Goal: Task Accomplishment & Management: Manage account settings

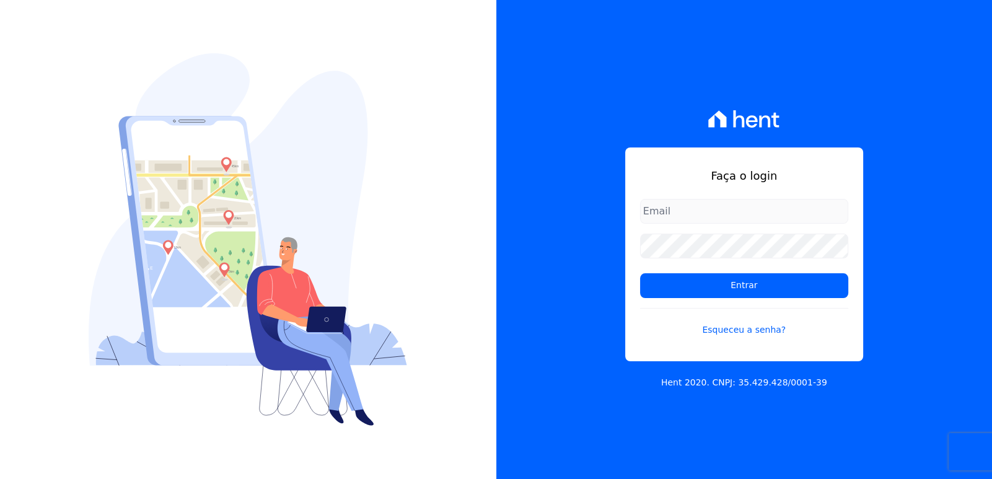
type input "bieldoro@gmail.com"
click at [917, 184] on div "Faça o login bieldoro@gmail.com Entrar Esqueceu a senha? Hent 2020. CNPJ: 35.42…" at bounding box center [745, 239] width 497 height 479
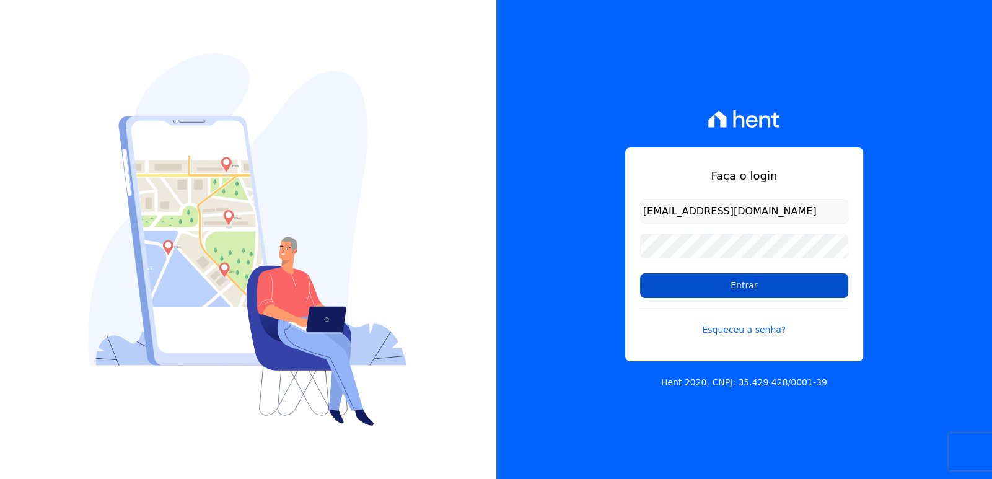
click at [774, 297] on input "Entrar" at bounding box center [744, 285] width 208 height 25
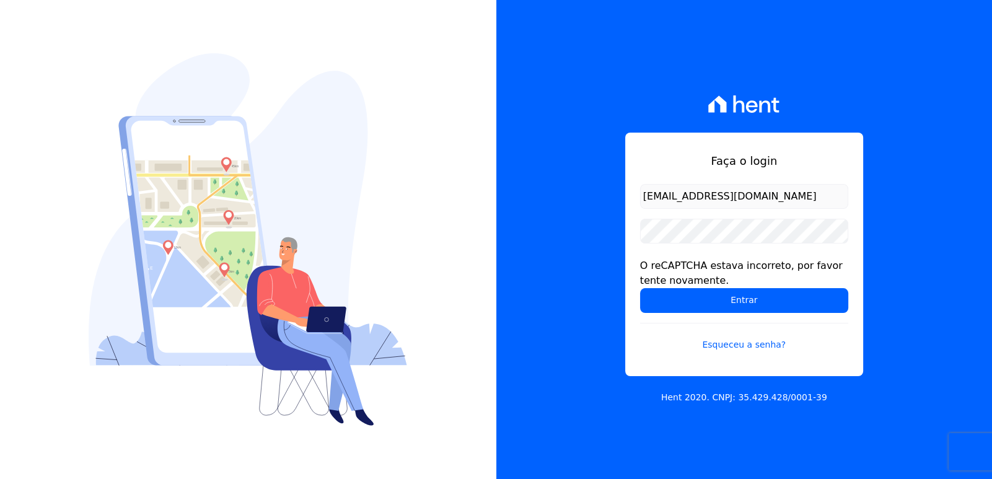
drag, startPoint x: 919, startPoint y: 195, endPoint x: 878, endPoint y: 228, distance: 52.4
click at [919, 195] on div "Faça o login bieldoro@gmail.com O reCAPTCHA estava incorreto, por favor tente n…" at bounding box center [745, 239] width 497 height 479
click at [756, 300] on input "Entrar" at bounding box center [744, 300] width 208 height 25
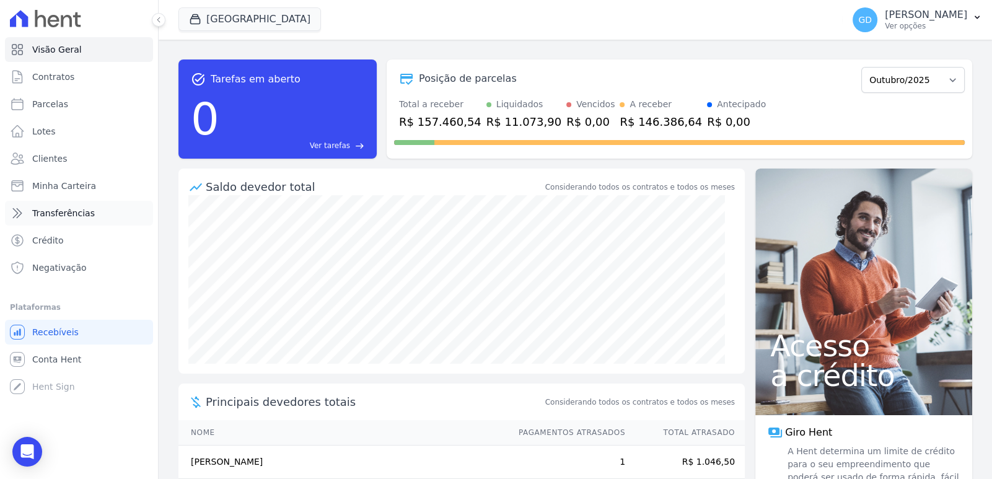
click at [73, 206] on link "Transferências" at bounding box center [79, 213] width 148 height 25
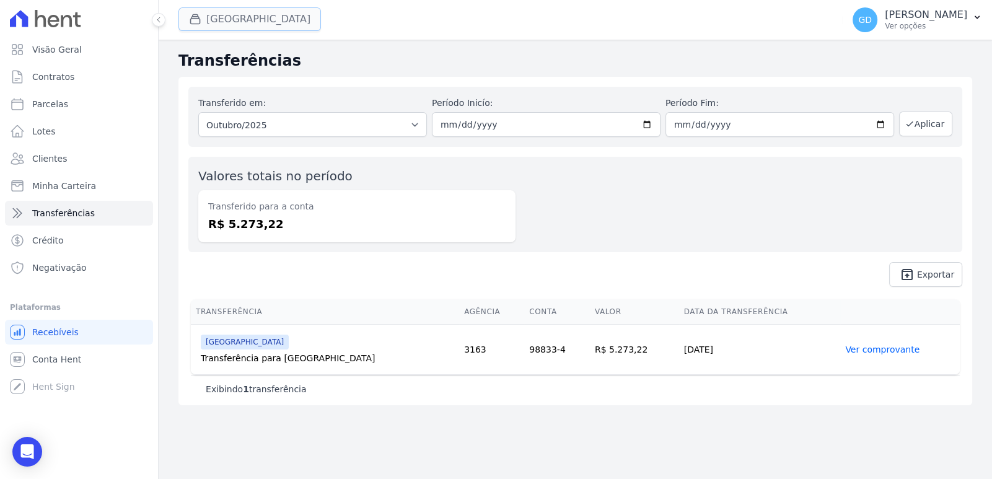
click at [272, 23] on button "[GEOGRAPHIC_DATA]" at bounding box center [250, 19] width 143 height 24
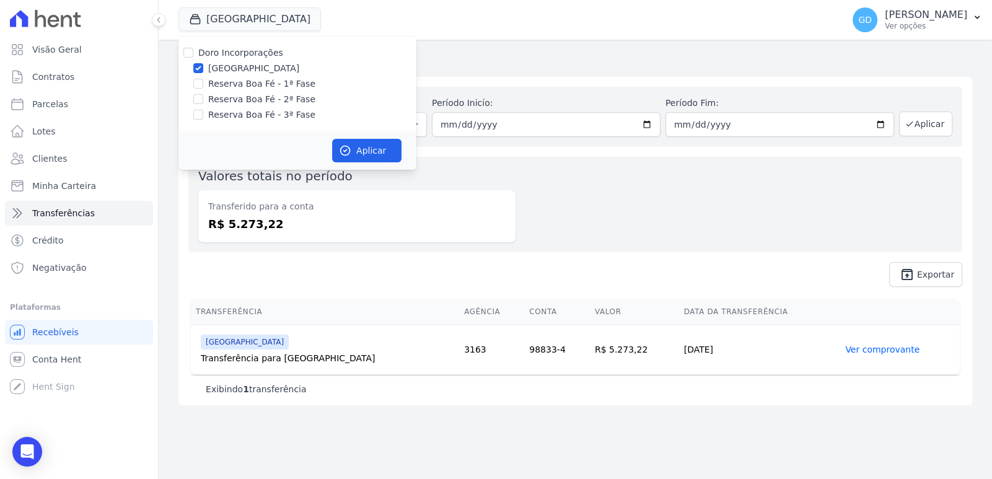
click at [265, 45] on div "Doro Incorporações Parque das Palmeiras Reserva Boa Fé - 1ª Fase Reserva Boa Fé…" at bounding box center [298, 84] width 238 height 95
click at [267, 55] on label "Doro Incorporações" at bounding box center [240, 53] width 85 height 10
click at [193, 55] on input "Doro Incorporações" at bounding box center [188, 53] width 10 height 10
checkbox input "true"
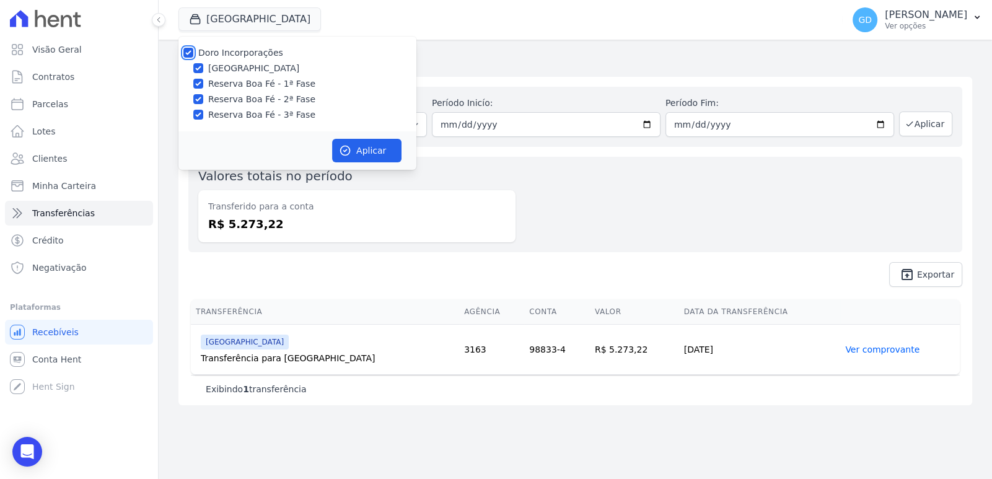
checkbox input "true"
click at [361, 152] on button "Aplicar" at bounding box center [366, 151] width 69 height 24
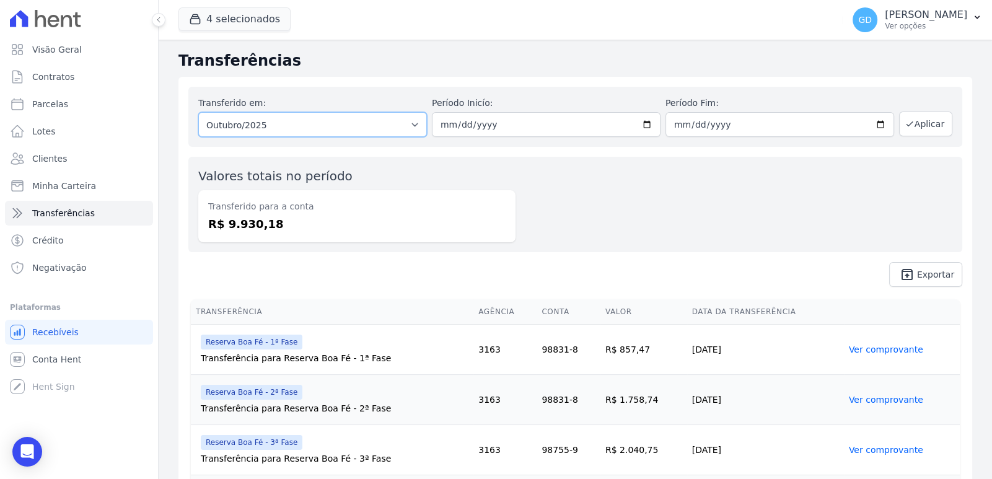
click at [337, 135] on select "Todos os meses Fevereiro/2024 Março/2024 Abril/2024 Maio/2024 Junho/2024 Julho/…" at bounding box center [312, 124] width 229 height 25
select select "09/2025"
click at [198, 112] on select "Todos os meses Fevereiro/2024 Março/2024 Abril/2024 Maio/2024 Junho/2024 Julho/…" at bounding box center [312, 124] width 229 height 25
click at [932, 129] on button "Aplicar" at bounding box center [925, 124] width 53 height 25
drag, startPoint x: 281, startPoint y: 232, endPoint x: 205, endPoint y: 244, distance: 77.8
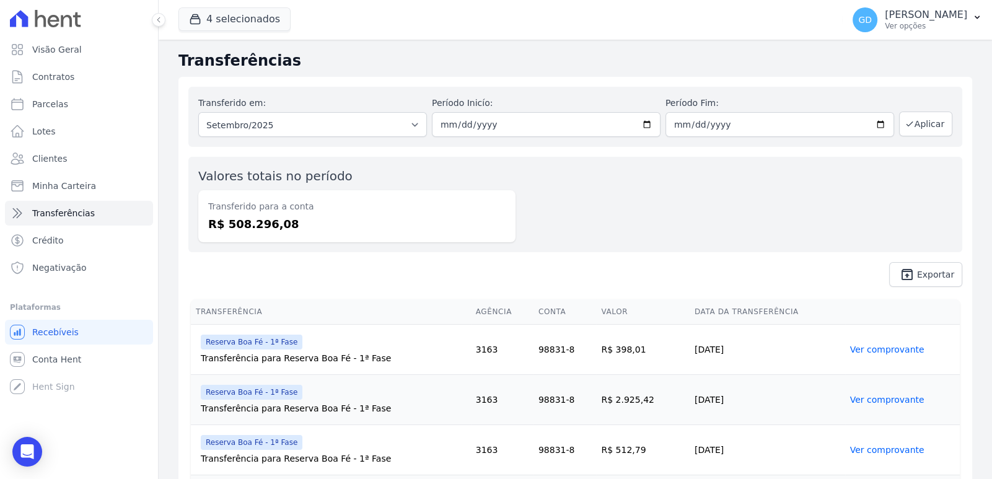
click at [205, 244] on div "Valores totais no período Transferido para a conta R$ 508.296,08" at bounding box center [575, 204] width 774 height 95
click at [354, 263] on span "unarchive Exportar" at bounding box center [575, 274] width 774 height 25
drag, startPoint x: 299, startPoint y: 219, endPoint x: 206, endPoint y: 232, distance: 93.9
click at [206, 232] on div "Transferido para a conta R$ 508.296,08" at bounding box center [356, 216] width 317 height 52
click at [371, 233] on div "Transferido para a conta R$ 508.296,08" at bounding box center [356, 216] width 317 height 52
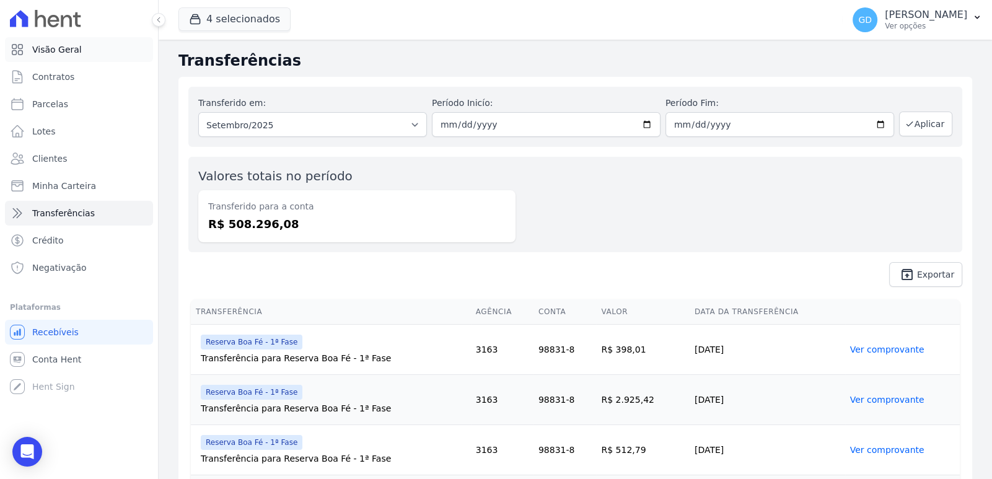
click at [77, 54] on link "Visão Geral" at bounding box center [79, 49] width 148 height 25
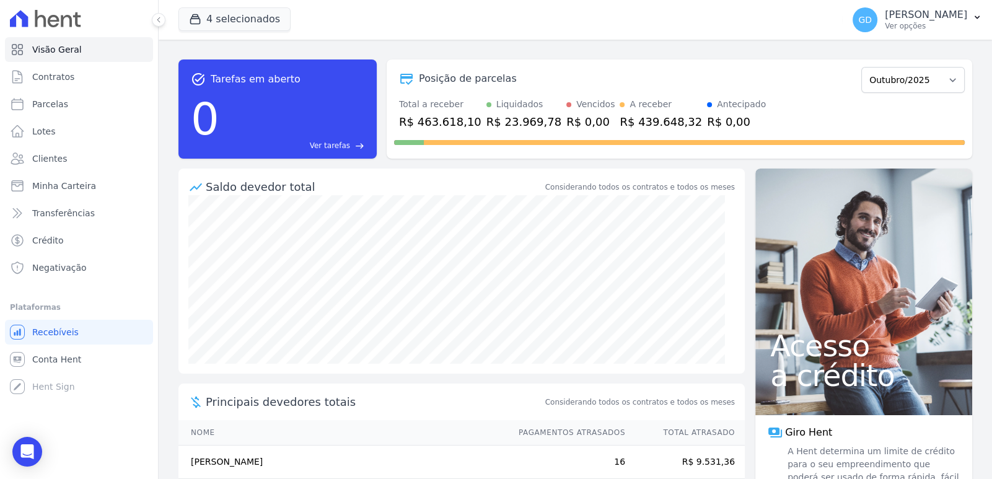
click at [895, 64] on div "Posição de parcelas Abril/2022 Maio/2022 Junho/2022 Julho/2022 Agosto/2022 Sete…" at bounding box center [680, 109] width 586 height 99
click at [895, 81] on select "Abril/2022 Maio/2022 Junho/2022 Julho/2022 Agosto/2022 Setembro/2022 Outubro/20…" at bounding box center [914, 80] width 104 height 26
select select "11/2025"
click at [862, 67] on select "Abril/2022 Maio/2022 Junho/2022 Julho/2022 Agosto/2022 Setembro/2022 Outubro/20…" at bounding box center [914, 80] width 104 height 26
click at [921, 74] on select "Abril/2022 Maio/2022 Junho/2022 Julho/2022 Agosto/2022 Setembro/2022 Outubro/20…" at bounding box center [914, 80] width 104 height 26
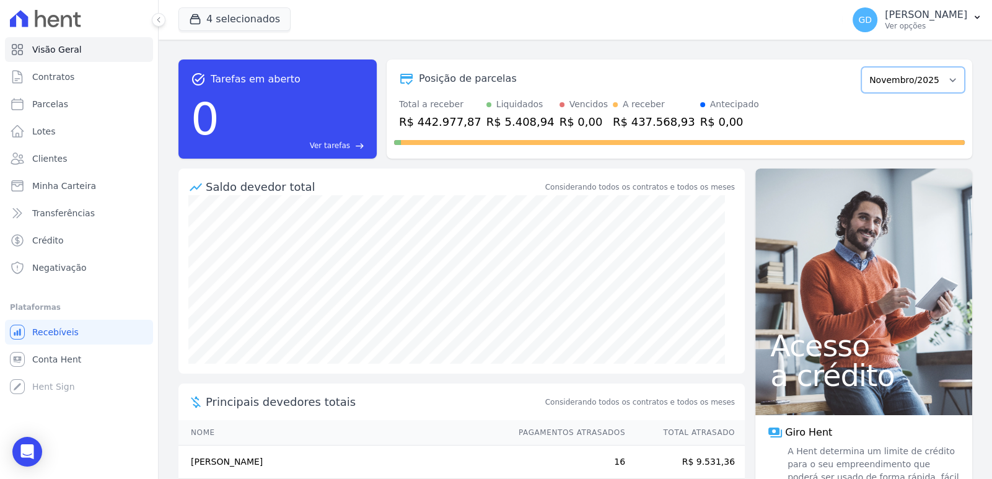
select select "12/2025"
click at [862, 67] on select "Abril/2022 Maio/2022 Junho/2022 Julho/2022 Agosto/2022 Setembro/2022 Outubro/20…" at bounding box center [914, 80] width 104 height 26
click at [918, 82] on select "Abril/2022 Maio/2022 Junho/2022 Julho/2022 Agosto/2022 Setembro/2022 Outubro/20…" at bounding box center [914, 80] width 104 height 26
select select "10/2025"
click at [862, 67] on select "Abril/2022 Maio/2022 Junho/2022 Julho/2022 Agosto/2022 Setembro/2022 Outubro/20…" at bounding box center [914, 80] width 104 height 26
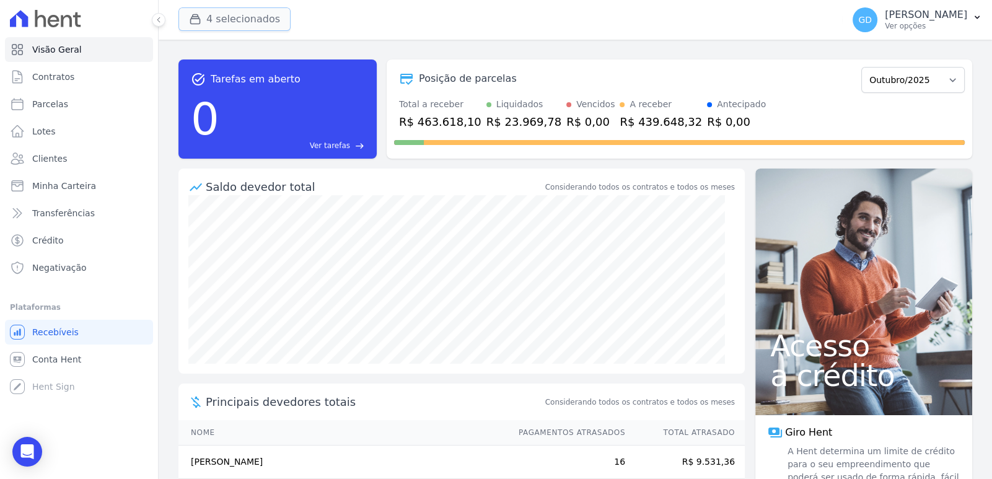
click at [245, 25] on button "4 selecionados" at bounding box center [235, 19] width 112 height 24
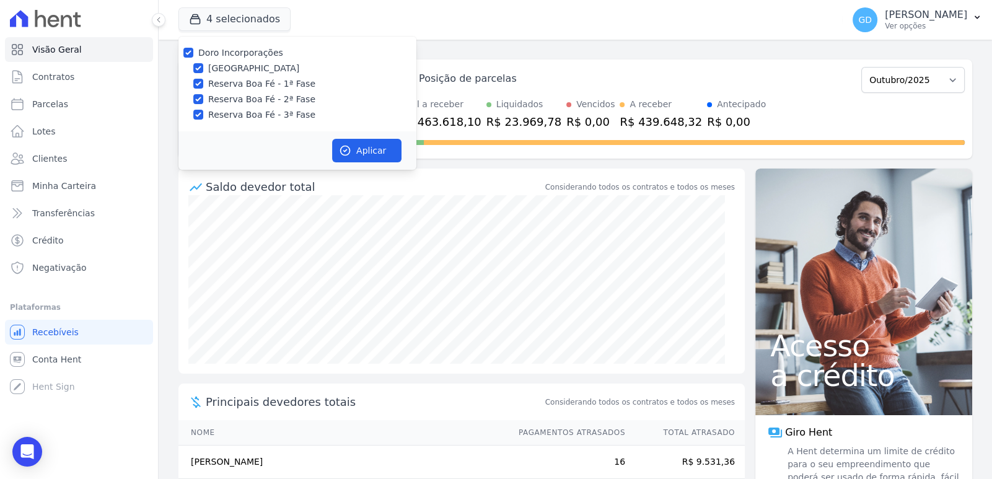
drag, startPoint x: 238, startPoint y: 70, endPoint x: 254, endPoint y: 84, distance: 21.1
click at [238, 69] on label "[GEOGRAPHIC_DATA]" at bounding box center [253, 68] width 91 height 13
click at [203, 69] on input "[GEOGRAPHIC_DATA]" at bounding box center [198, 68] width 10 height 10
checkbox input "false"
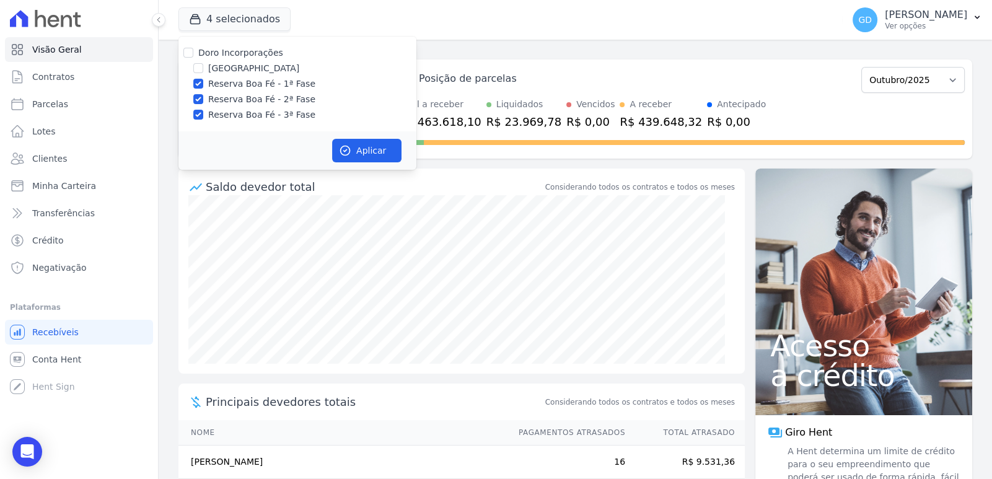
click at [248, 104] on label "Reserva Boa Fé - 2ª Fase" at bounding box center [261, 99] width 107 height 13
click at [203, 104] on input "Reserva Boa Fé - 2ª Fase" at bounding box center [198, 99] width 10 height 10
checkbox input "false"
click at [248, 110] on label "Reserva Boa Fé - 3ª Fase" at bounding box center [261, 114] width 107 height 13
click at [203, 110] on input "Reserva Boa Fé - 3ª Fase" at bounding box center [198, 115] width 10 height 10
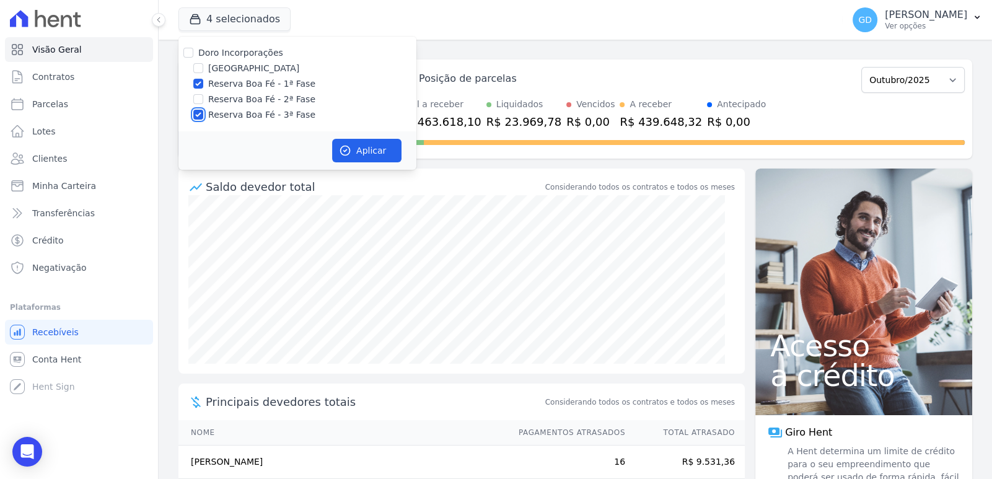
checkbox input "false"
click at [360, 148] on button "Aplicar" at bounding box center [366, 151] width 69 height 24
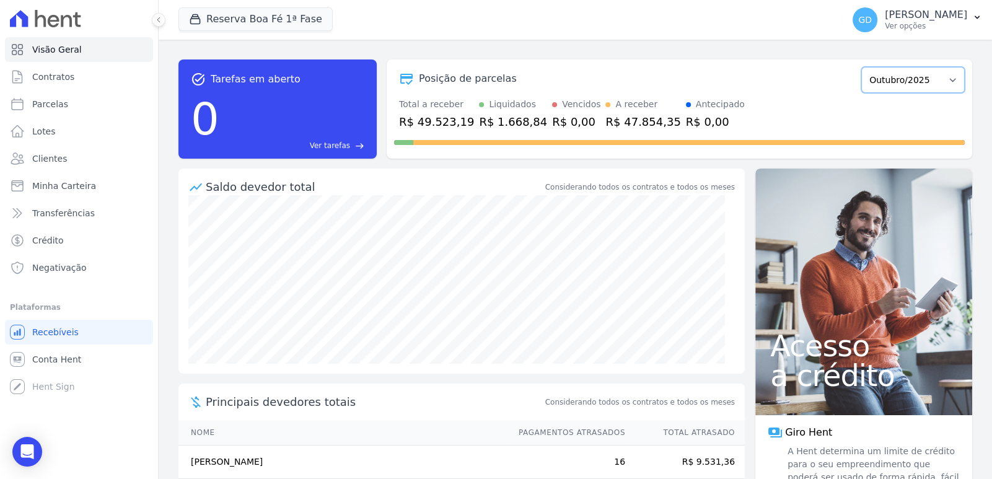
click at [914, 76] on select "Abril/2022 Maio/2022 Junho/2022 Julho/2022 Agosto/2022 Setembro/2022 Outubro/20…" at bounding box center [914, 80] width 104 height 26
select select "11/2025"
click at [862, 67] on select "Abril/2022 Maio/2022 Junho/2022 Julho/2022 Agosto/2022 Setembro/2022 Outubro/20…" at bounding box center [914, 80] width 104 height 26
click at [916, 86] on select "Abril/2022 Maio/2022 Junho/2022 Julho/2022 Agosto/2022 Setembro/2022 Outubro/20…" at bounding box center [914, 80] width 104 height 26
select select "12/2025"
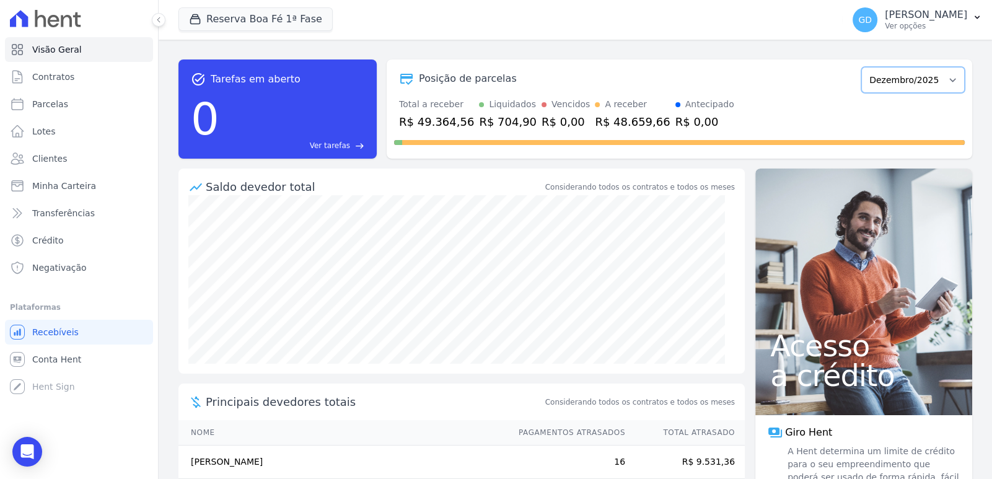
click at [862, 67] on select "Abril/2022 Maio/2022 Junho/2022 Julho/2022 Agosto/2022 Setembro/2022 Outubro/20…" at bounding box center [914, 80] width 104 height 26
click at [290, 24] on button "Reserva Boa Fé 1ª Fase" at bounding box center [256, 19] width 154 height 24
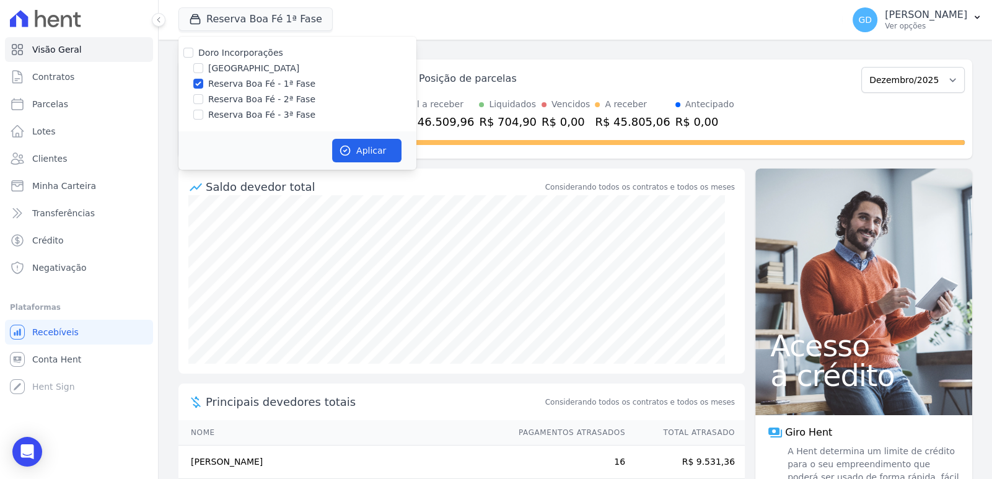
click at [277, 86] on label "Reserva Boa Fé - 1ª Fase" at bounding box center [261, 83] width 107 height 13
click at [203, 86] on input "Reserva Boa Fé - 1ª Fase" at bounding box center [198, 84] width 10 height 10
checkbox input "false"
click at [285, 104] on label "Reserva Boa Fé - 2ª Fase" at bounding box center [261, 99] width 107 height 13
click at [203, 104] on input "Reserva Boa Fé - 2ª Fase" at bounding box center [198, 99] width 10 height 10
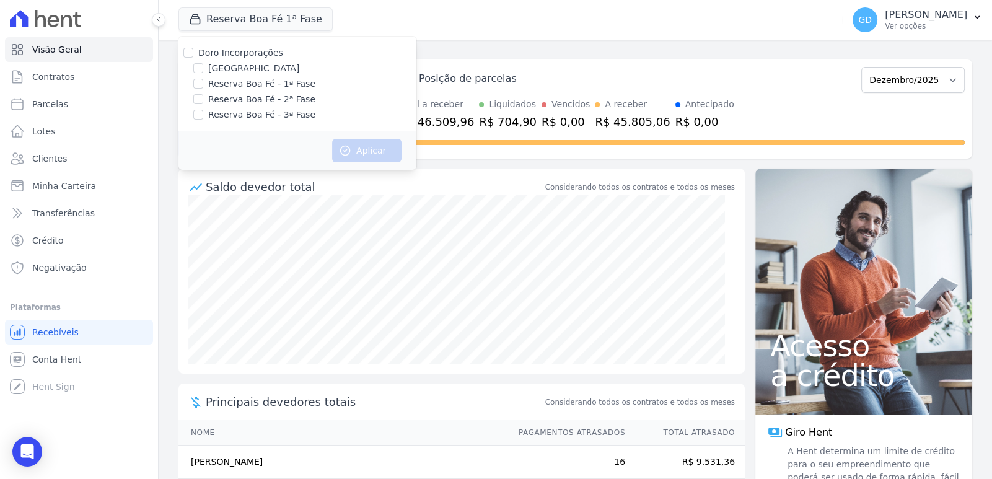
checkbox input "true"
click at [353, 151] on button "Aplicar" at bounding box center [366, 151] width 69 height 24
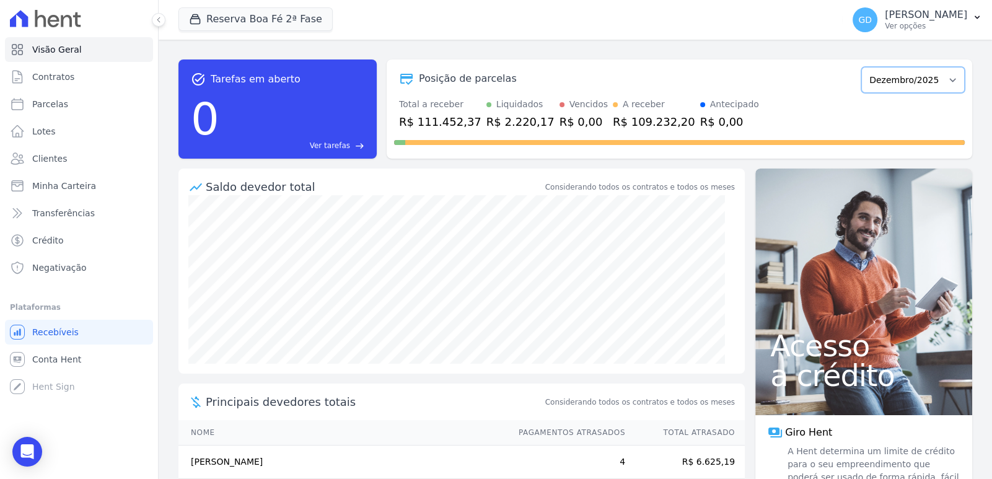
click at [928, 89] on select "Julho/2023 Agosto/2023 Setembro/2023 Outubro/2023 Novembro/2023 Dezembro/2023 […" at bounding box center [914, 80] width 104 height 26
select select "10/2025"
click at [862, 67] on select "Julho/2023 Agosto/2023 Setembro/2023 Outubro/2023 Novembro/2023 Dezembro/2023 […" at bounding box center [914, 80] width 104 height 26
click at [921, 82] on select "Julho/2023 Agosto/2023 Setembro/2023 Outubro/2023 Novembro/2023 Dezembro/2023 […" at bounding box center [914, 80] width 104 height 26
select select "11/2025"
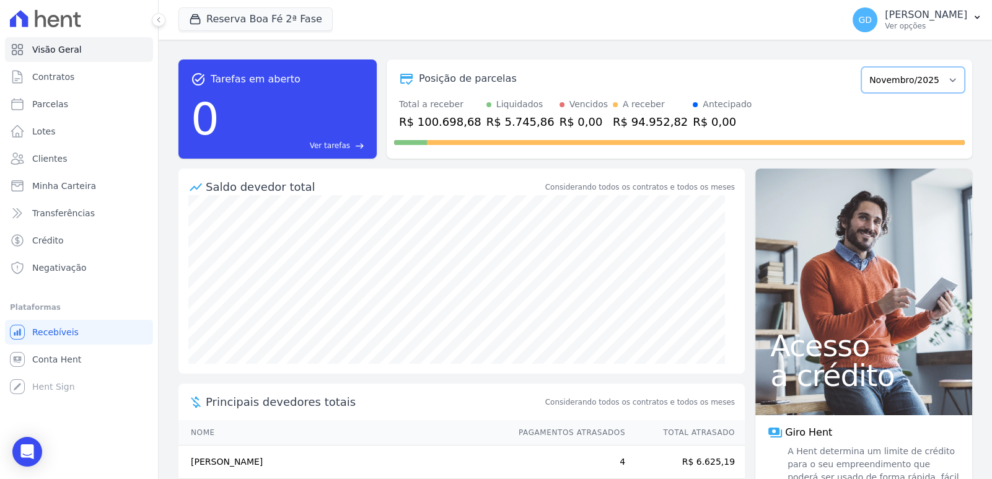
click at [862, 67] on select "Julho/2023 Agosto/2023 Setembro/2023 Outubro/2023 Novembro/2023 Dezembro/2023 J…" at bounding box center [914, 80] width 104 height 26
drag, startPoint x: 933, startPoint y: 79, endPoint x: 933, endPoint y: 91, distance: 11.8
click at [933, 79] on select "Julho/2023 Agosto/2023 Setembro/2023 Outubro/2023 Novembro/2023 Dezembro/2023 J…" at bounding box center [914, 80] width 104 height 26
select select "12/2025"
click at [862, 67] on select "Julho/2023 Agosto/2023 Setembro/2023 Outubro/2023 Novembro/2023 Dezembro/2023 J…" at bounding box center [914, 80] width 104 height 26
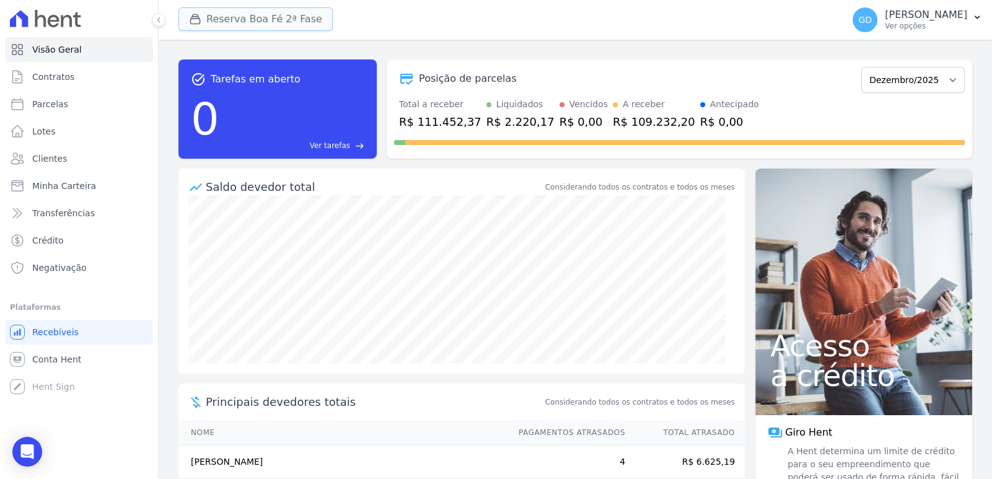
click at [252, 16] on button "Reserva Boa Fé 2ª Fase" at bounding box center [256, 19] width 154 height 24
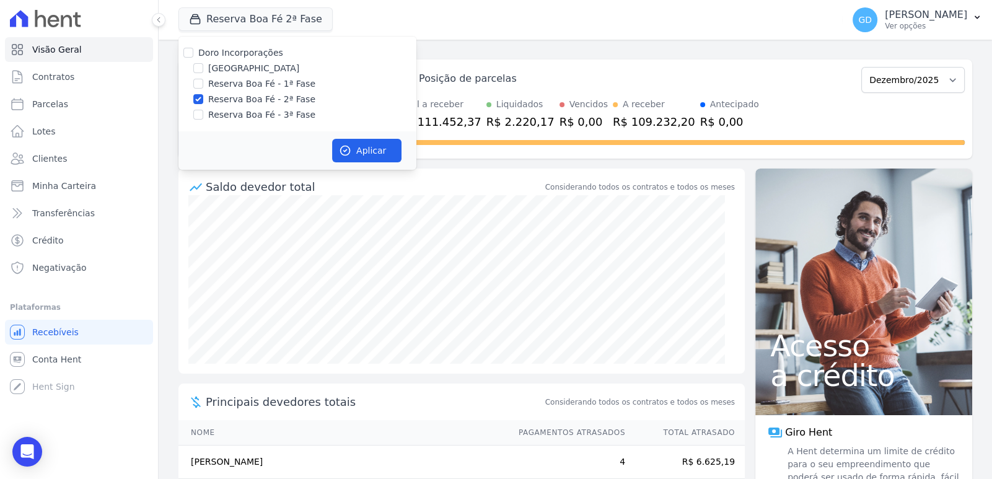
click at [266, 104] on label "Reserva Boa Fé - 2ª Fase" at bounding box center [261, 99] width 107 height 13
click at [203, 104] on input "Reserva Boa Fé - 2ª Fase" at bounding box center [198, 99] width 10 height 10
checkbox input "false"
click at [268, 117] on label "Reserva Boa Fé - 3ª Fase" at bounding box center [261, 114] width 107 height 13
click at [203, 117] on input "Reserva Boa Fé - 3ª Fase" at bounding box center [198, 115] width 10 height 10
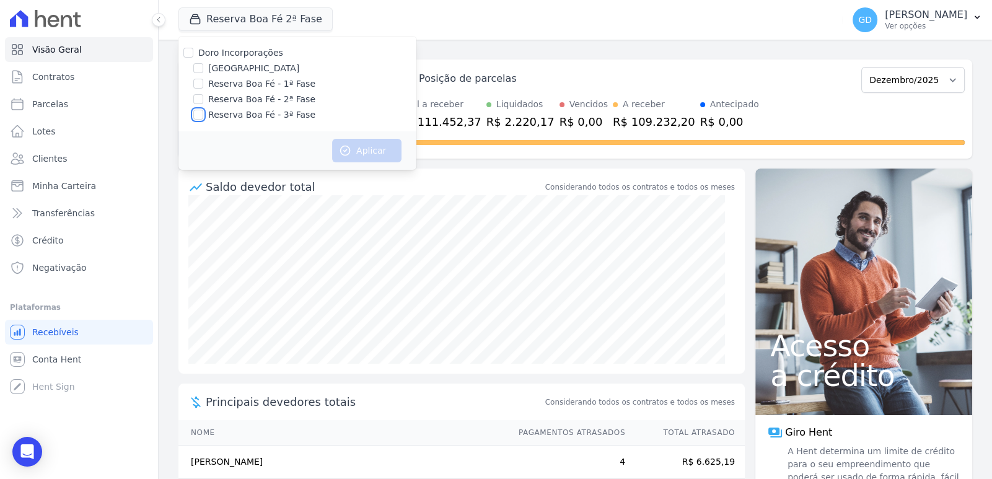
checkbox input "true"
click at [353, 149] on button "Aplicar" at bounding box center [366, 151] width 69 height 24
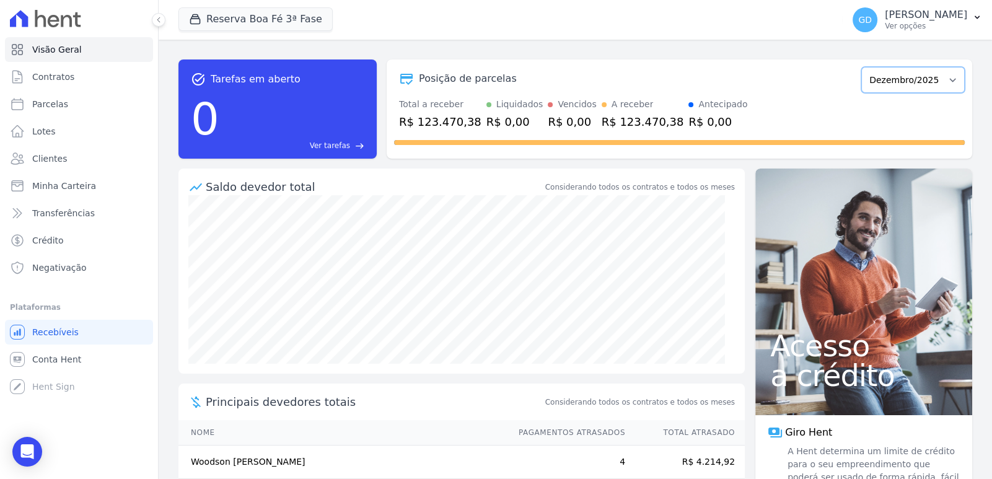
click at [909, 77] on select "Abril/2024 Maio/2024 Junho/2024 Julho/2024 Agosto/2024 Setembro/2024 Outubro/20…" at bounding box center [914, 80] width 104 height 26
select select "10/2025"
click at [862, 67] on select "Abril/2024 Maio/2024 Junho/2024 Julho/2024 Agosto/2024 Setembro/2024 Outubro/20…" at bounding box center [914, 80] width 104 height 26
click at [917, 78] on select "Abril/2024 Maio/2024 Junho/2024 Julho/2024 Agosto/2024 Setembro/2024 Outubro/20…" at bounding box center [914, 80] width 104 height 26
select select "11/2025"
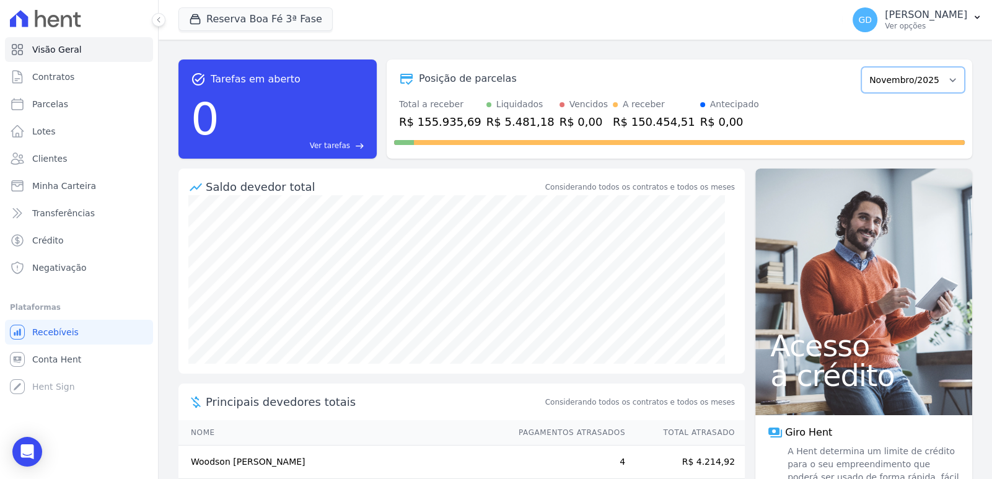
click at [862, 67] on select "Abril/2024 Maio/2024 Junho/2024 Julho/2024 Agosto/2024 Setembro/2024 Outubro/20…" at bounding box center [914, 80] width 104 height 26
click at [927, 77] on select "Abril/2024 Maio/2024 Junho/2024 Julho/2024 Agosto/2024 Setembro/2024 Outubro/20…" at bounding box center [914, 80] width 104 height 26
select select "12/2025"
click at [862, 67] on select "Abril/2024 Maio/2024 Junho/2024 Julho/2024 Agosto/2024 Setembro/2024 Outubro/20…" at bounding box center [914, 80] width 104 height 26
click at [935, 76] on select "Abril/2024 Maio/2024 Junho/2024 Julho/2024 Agosto/2024 Setembro/2024 Outubro/20…" at bounding box center [914, 80] width 104 height 26
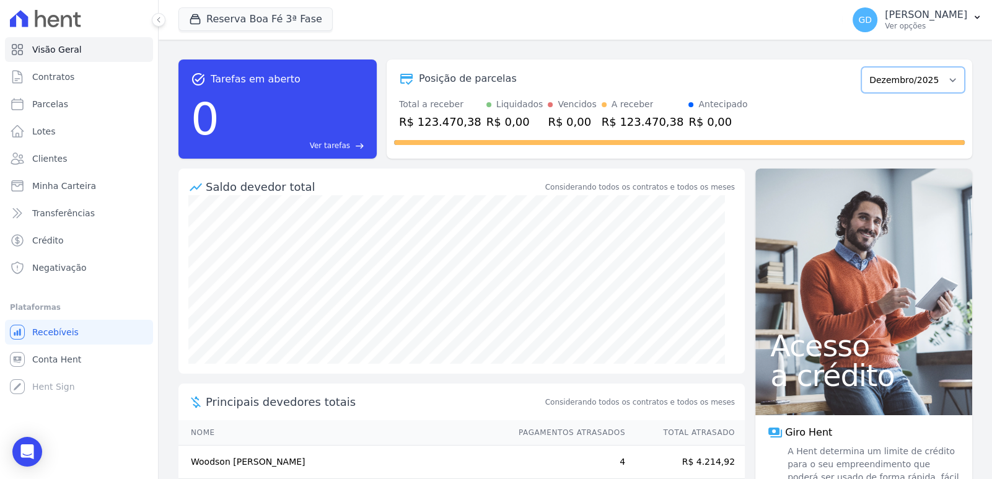
select select "01/2026"
click at [862, 67] on select "Abril/2024 Maio/2024 Junho/2024 Julho/2024 Agosto/2024 Setembro/2024 Outubro/20…" at bounding box center [914, 80] width 104 height 26
click at [50, 54] on span "Visão Geral" at bounding box center [57, 49] width 50 height 12
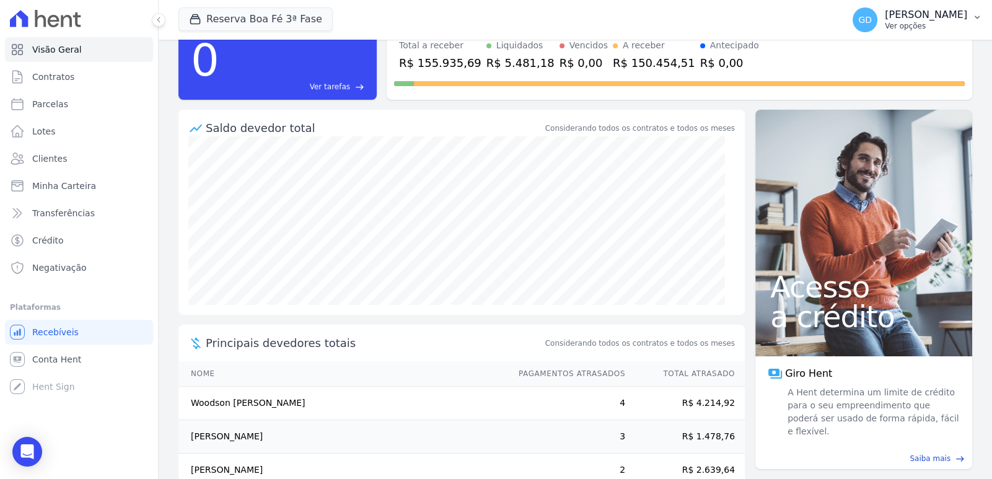
scroll to position [61, 0]
